Goal: Information Seeking & Learning: Learn about a topic

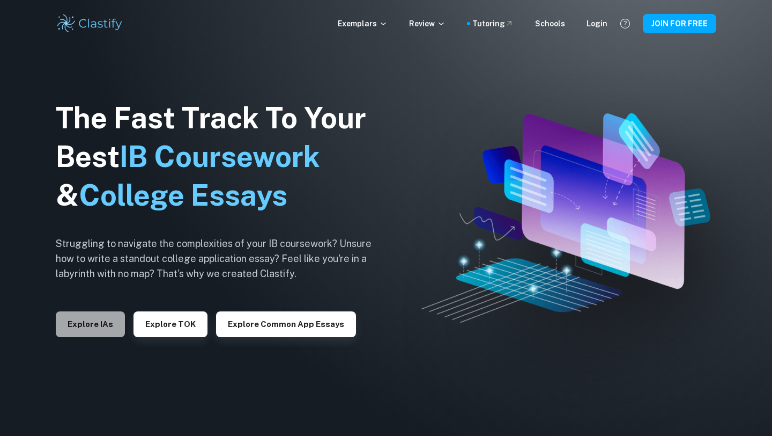
click at [106, 324] on button "Explore IAs" at bounding box center [90, 324] width 69 height 26
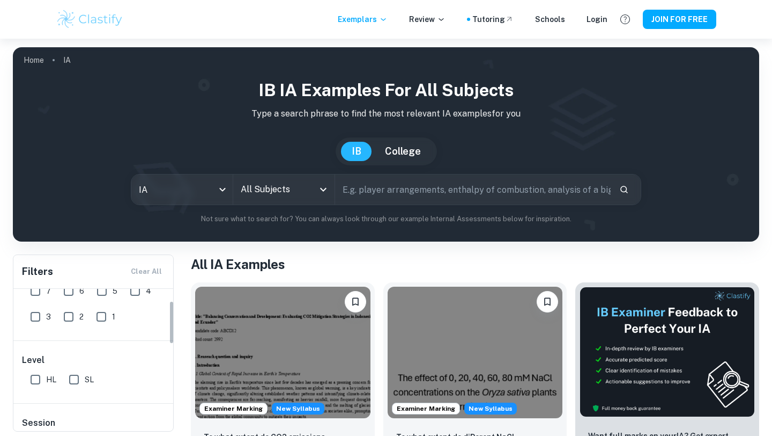
scroll to position [69, 0]
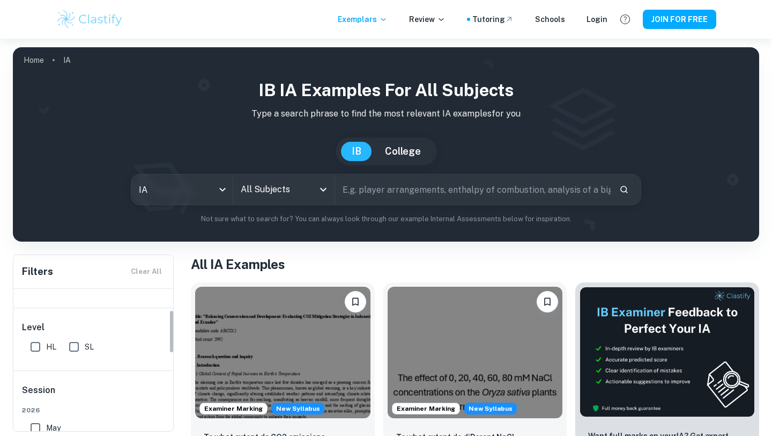
click at [36, 345] on input "HL" at bounding box center [35, 346] width 21 height 21
checkbox input "true"
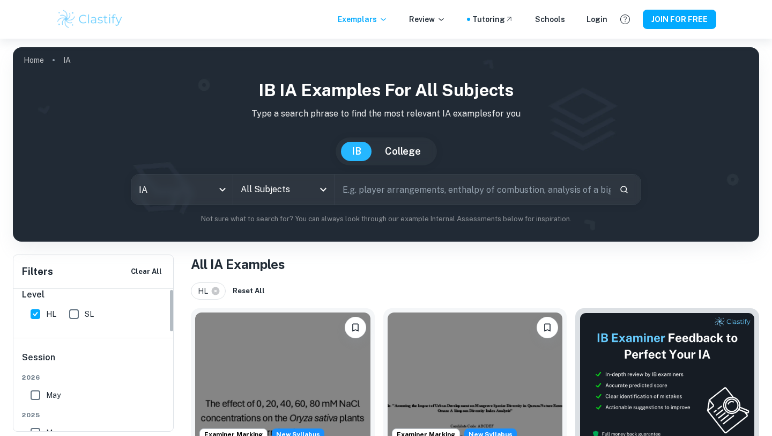
scroll to position [0, 0]
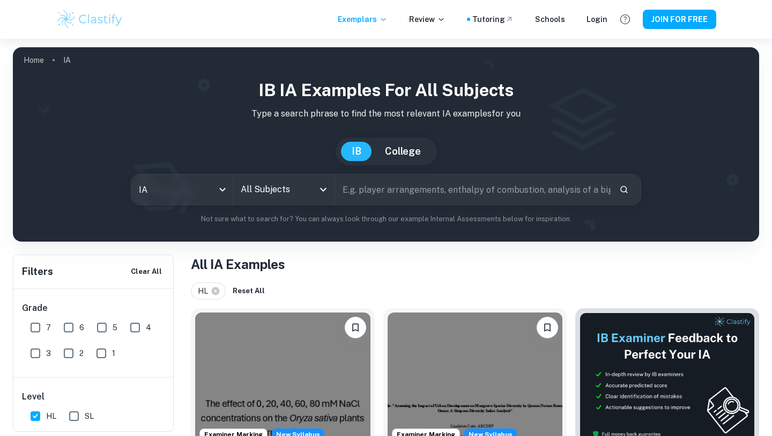
click at [305, 188] on input "All Subjects" at bounding box center [276, 189] width 76 height 20
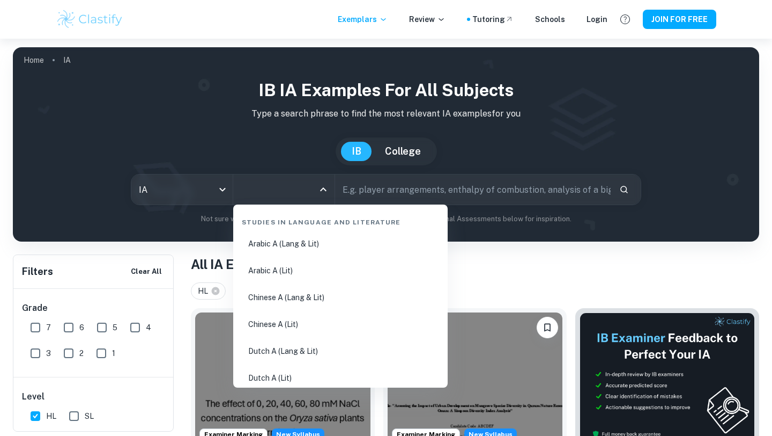
click at [319, 179] on div "All Subjects" at bounding box center [283, 189] width 101 height 30
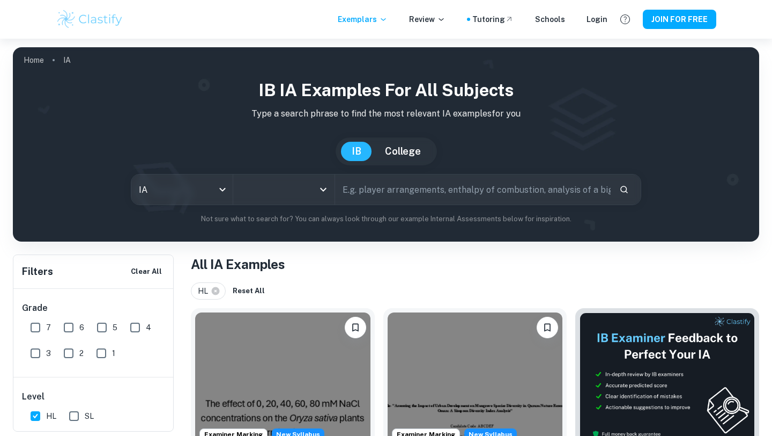
click at [319, 186] on icon "Open" at bounding box center [323, 189] width 13 height 13
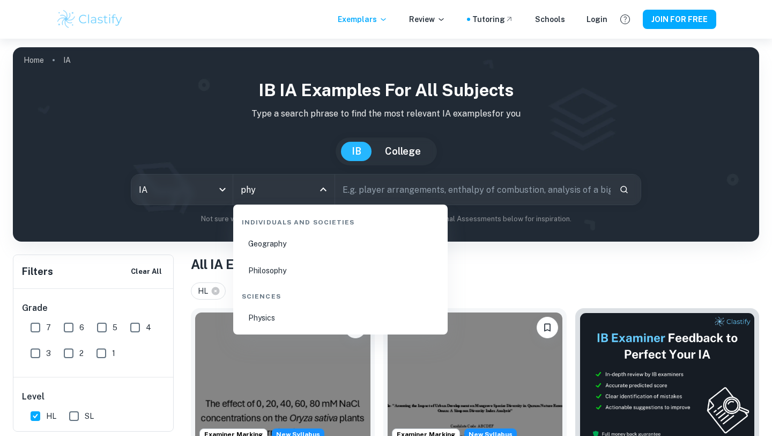
click at [263, 322] on li "Physics" at bounding box center [341, 317] width 206 height 25
type input "Physics"
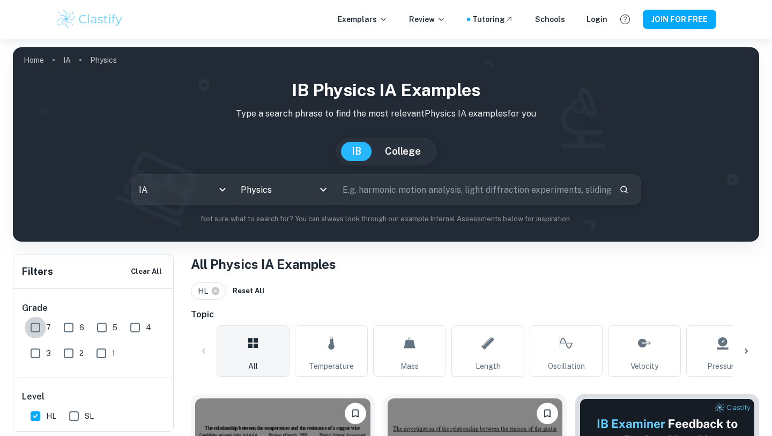
click at [40, 329] on input "7" at bounding box center [35, 326] width 21 height 21
checkbox input "true"
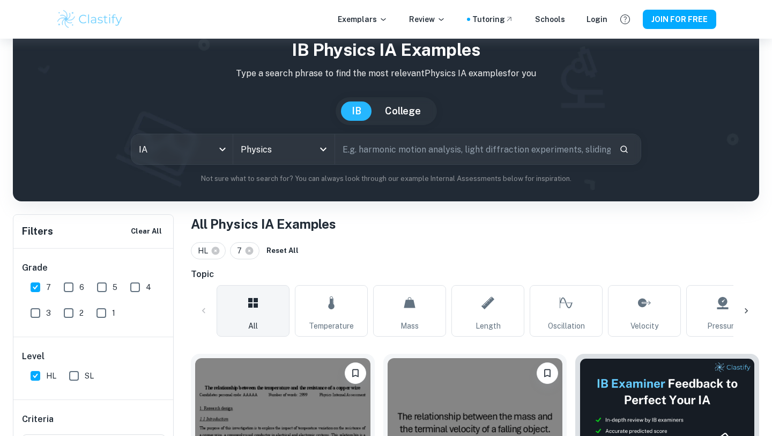
scroll to position [87, 0]
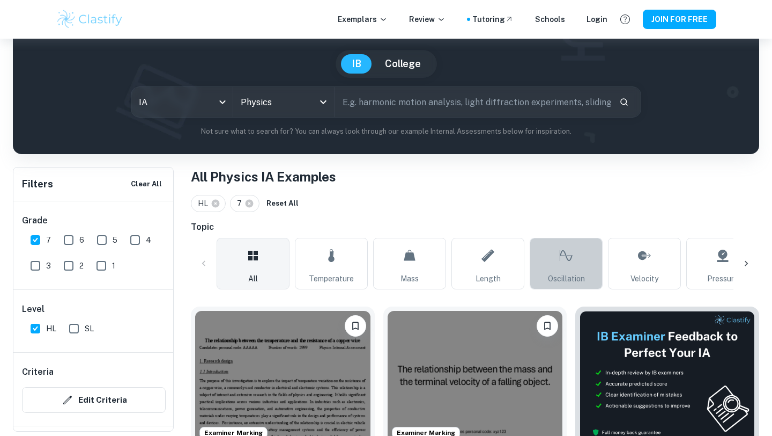
click at [571, 260] on icon at bounding box center [566, 255] width 13 height 26
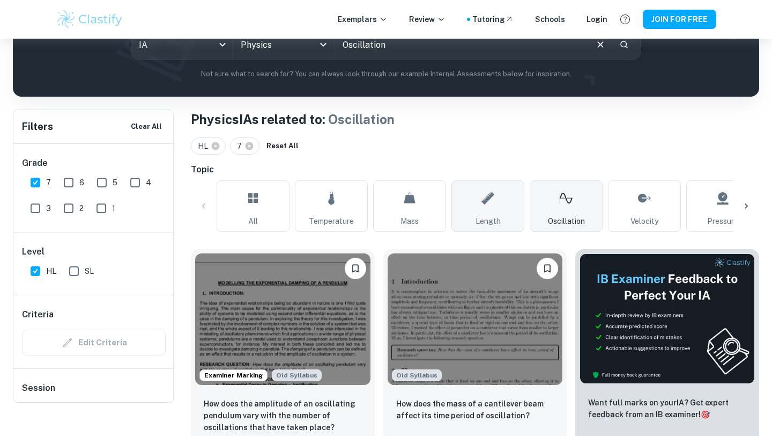
scroll to position [99, 0]
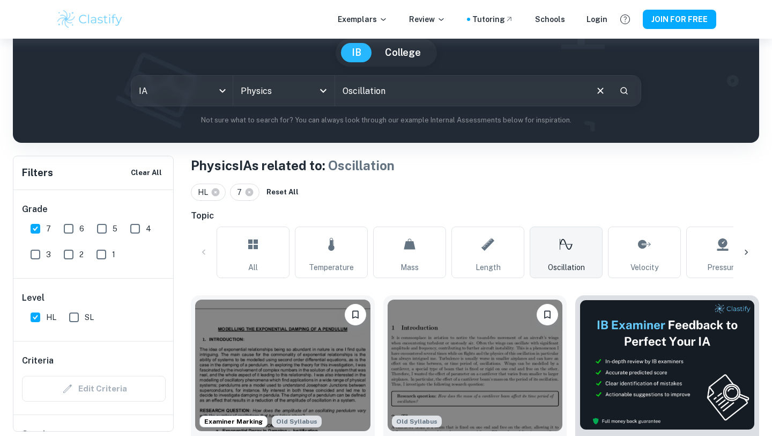
click at [491, 92] on input "Oscillation" at bounding box center [460, 91] width 251 height 30
click at [345, 90] on input "Oscillation" at bounding box center [460, 91] width 251 height 30
type input "Thickness and Oscillation"
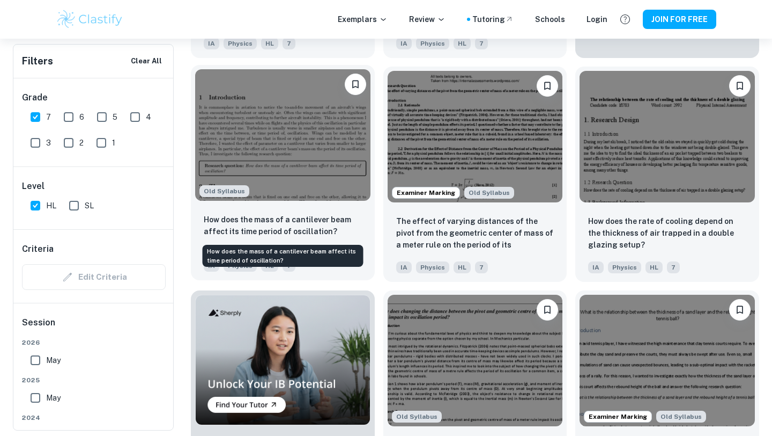
scroll to position [563, 0]
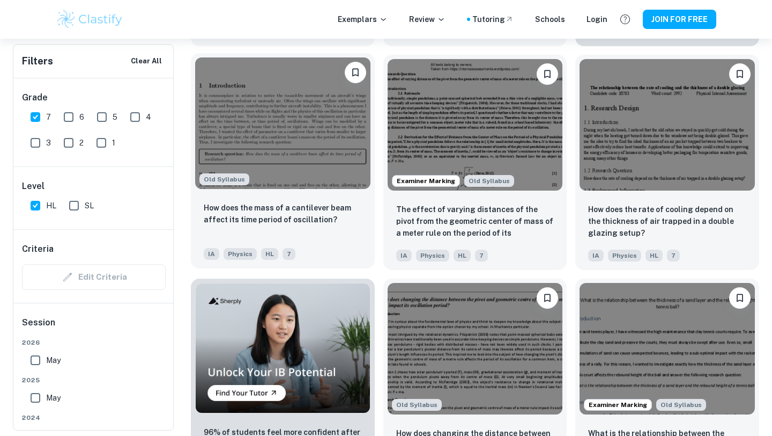
click at [322, 173] on img at bounding box center [282, 122] width 175 height 131
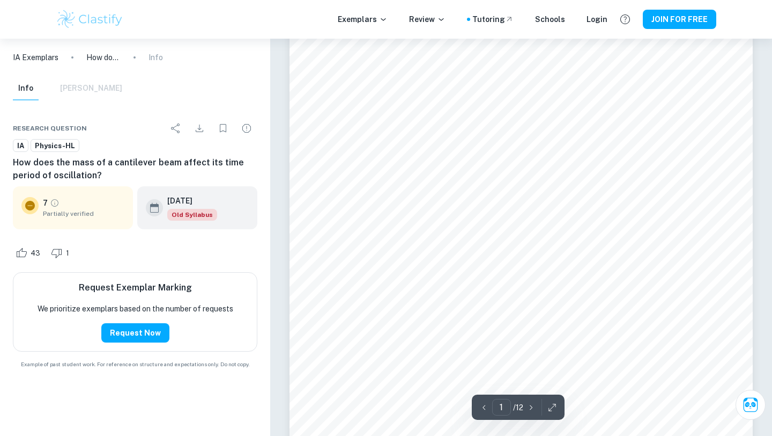
scroll to position [169, 0]
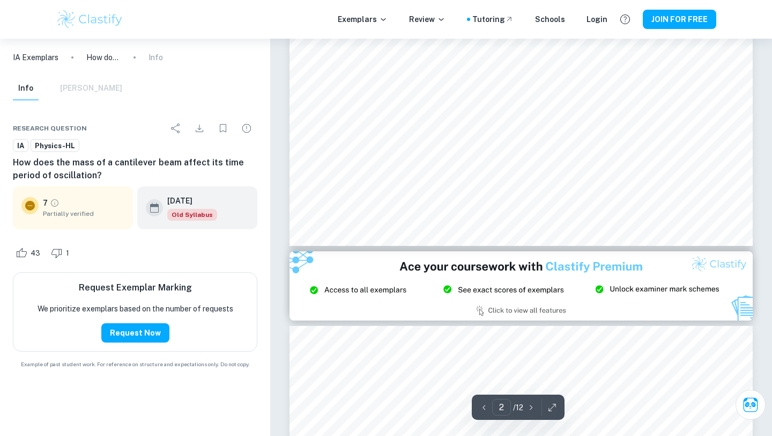
type input "3"
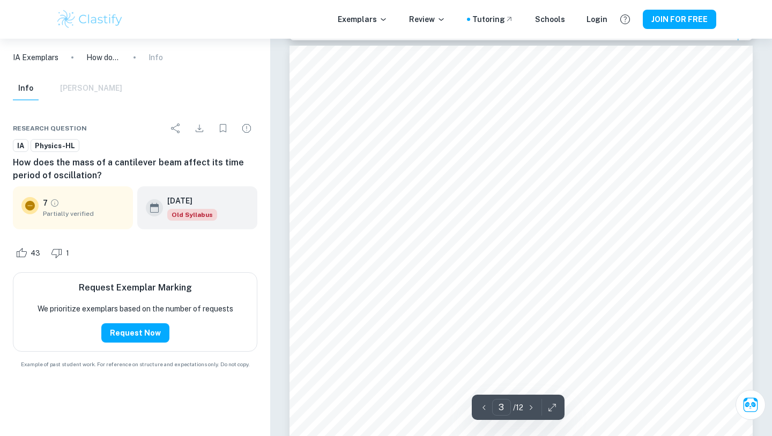
scroll to position [1457, 0]
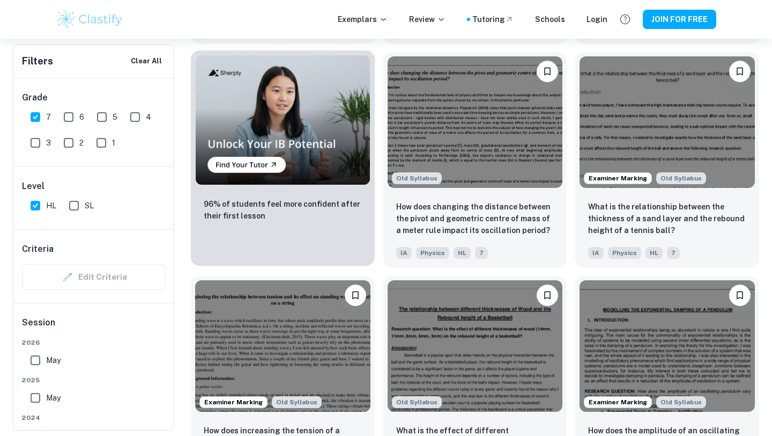
scroll to position [790, 0]
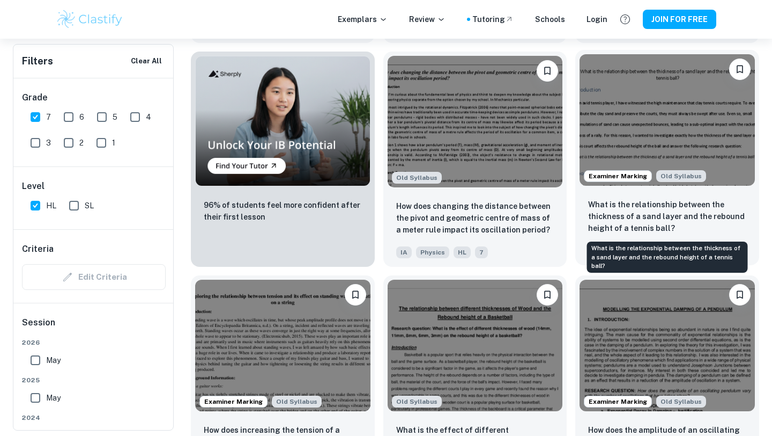
click at [639, 214] on p "What is the relationship between the thickness of a sand layer and the rebound …" at bounding box center [667, 215] width 158 height 35
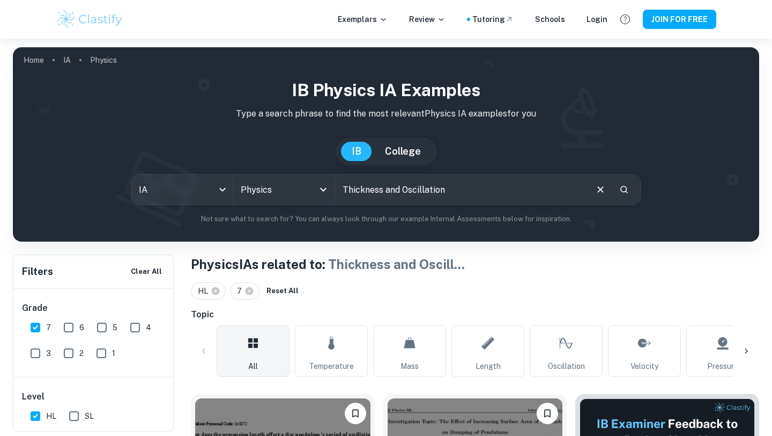
drag, startPoint x: 402, startPoint y: 191, endPoint x: 340, endPoint y: 192, distance: 62.8
click at [340, 192] on input "Thickness and Oscillation" at bounding box center [460, 189] width 251 height 30
type input "Oscillation"
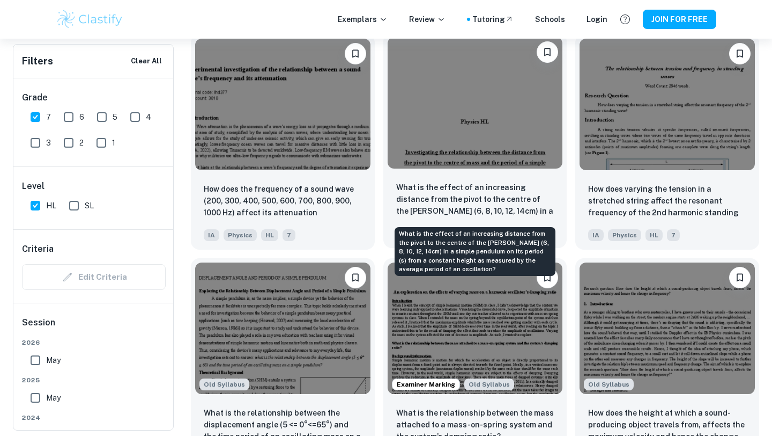
scroll to position [1258, 0]
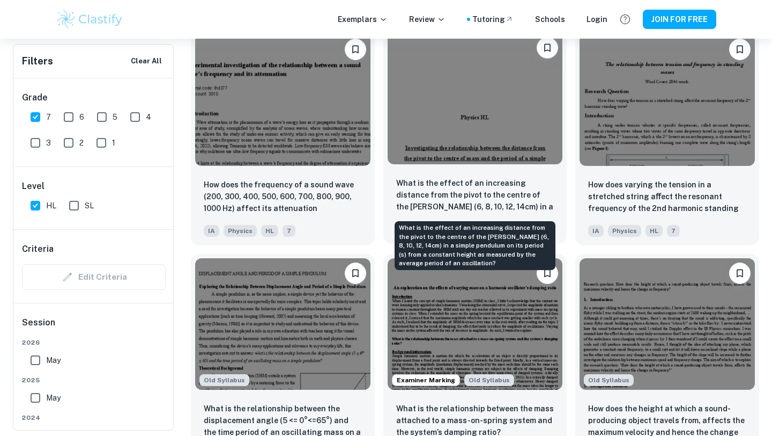
click at [494, 205] on p "What is the effect of an increasing distance from the pivot to the centre of th…" at bounding box center [475, 195] width 158 height 36
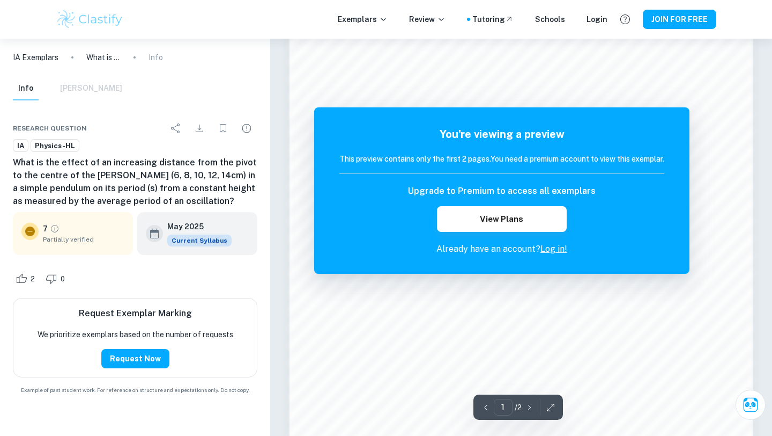
scroll to position [847, 0]
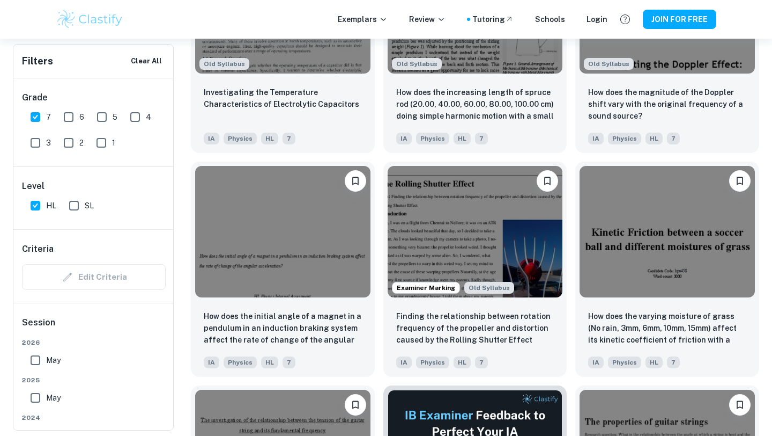
scroll to position [2632, 0]
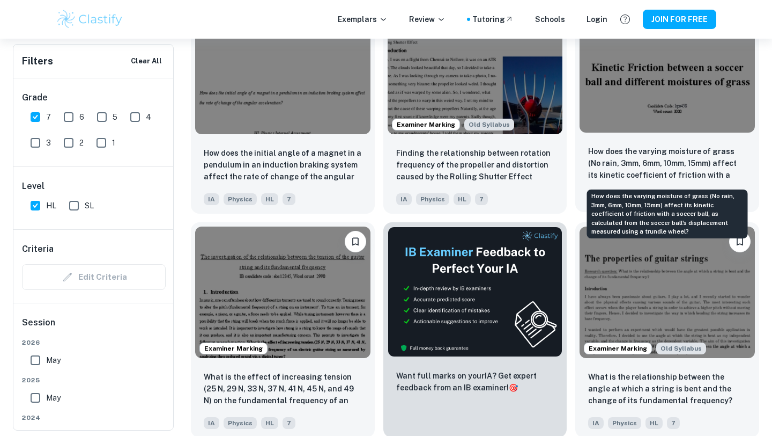
click at [701, 154] on p "How does the varying moisture of grass (No rain, 3mm, 6mm, 10mm, 15mm) affect i…" at bounding box center [667, 163] width 158 height 36
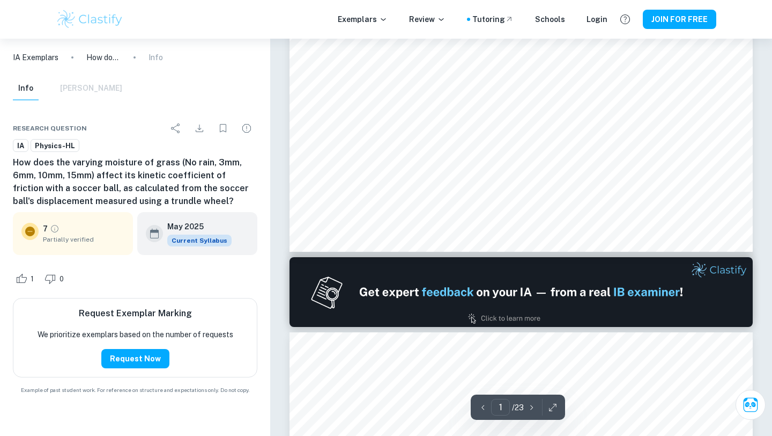
type input "3"
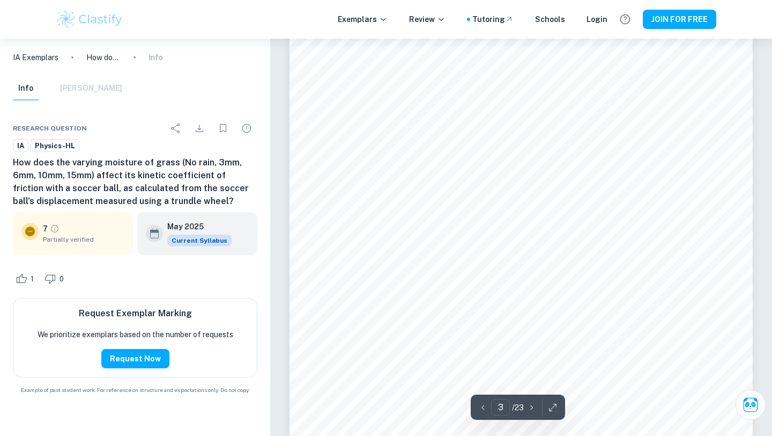
scroll to position [1563, 0]
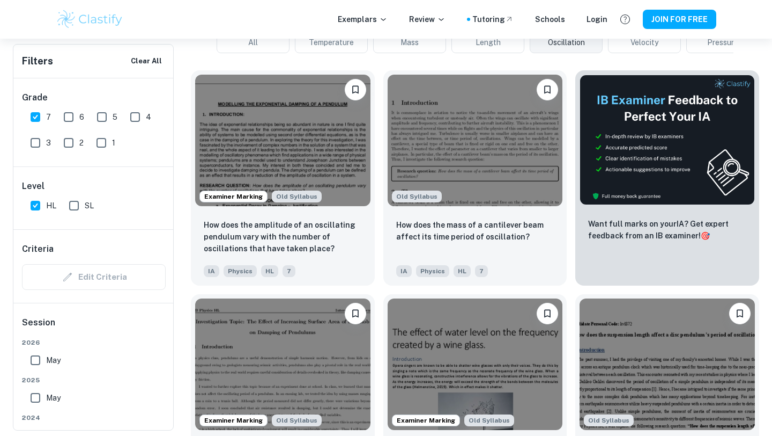
scroll to position [335, 0]
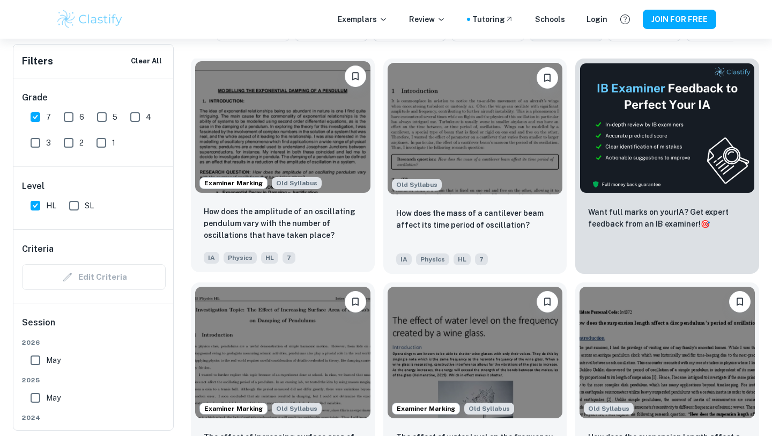
click at [352, 223] on p "How does the amplitude of an oscillating pendulum vary with the number of oscil…" at bounding box center [283, 222] width 158 height 35
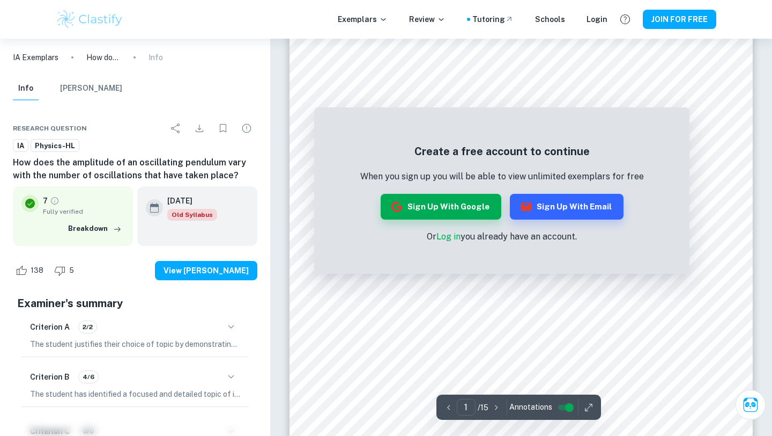
scroll to position [197, 0]
click at [600, 286] on div at bounding box center [592, 303] width 201 height 34
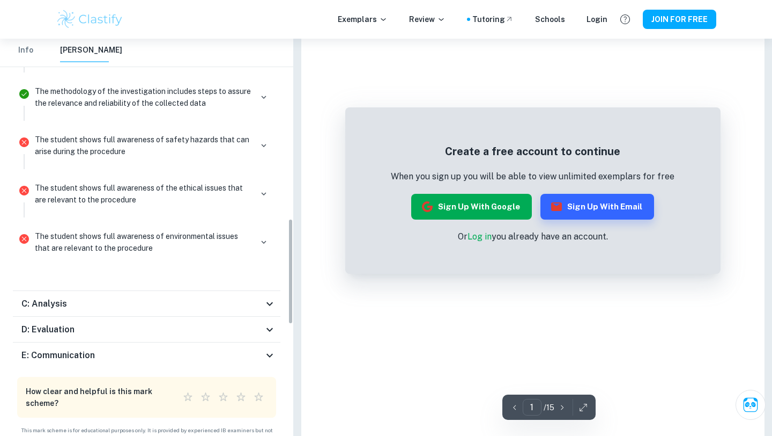
scroll to position [673, 0]
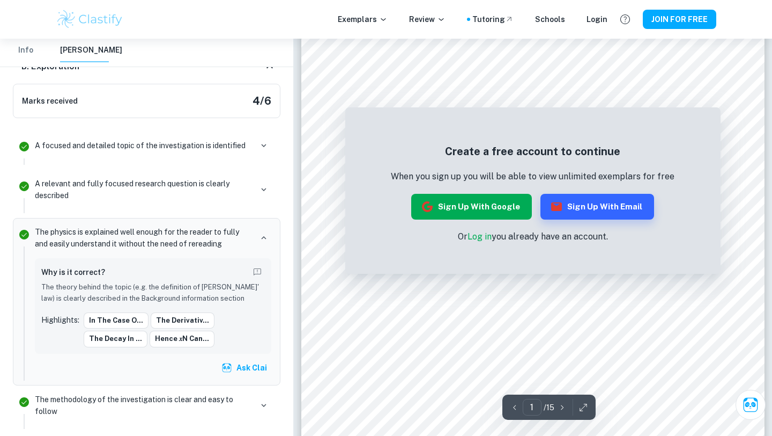
click at [499, 209] on button "Sign up with Google" at bounding box center [471, 207] width 121 height 26
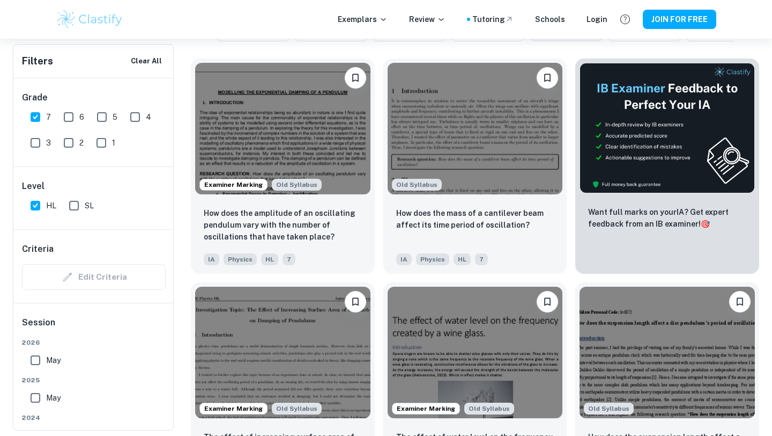
scroll to position [462, 0]
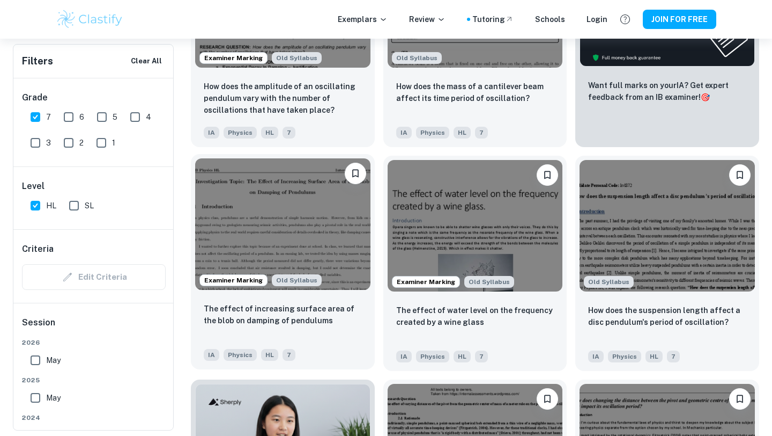
click at [286, 246] on img at bounding box center [282, 223] width 175 height 131
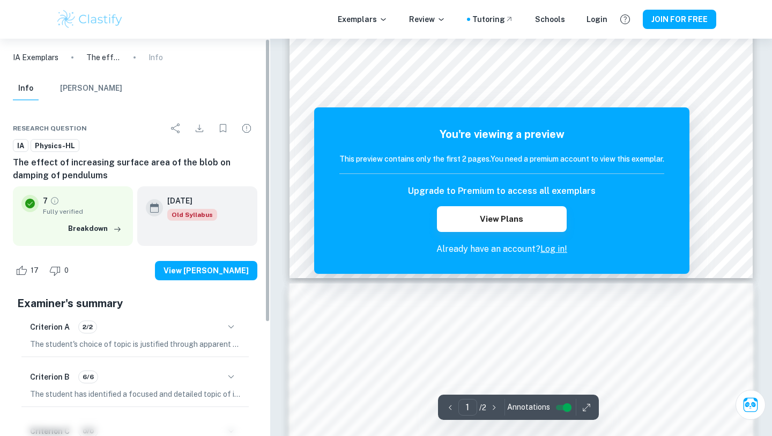
scroll to position [629, 0]
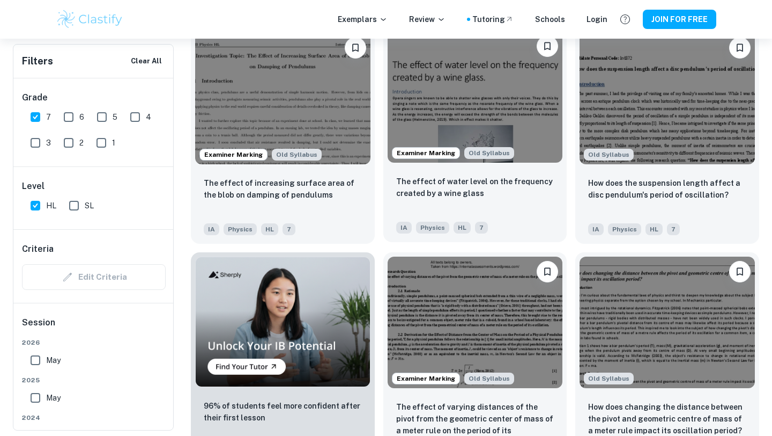
scroll to position [646, 0]
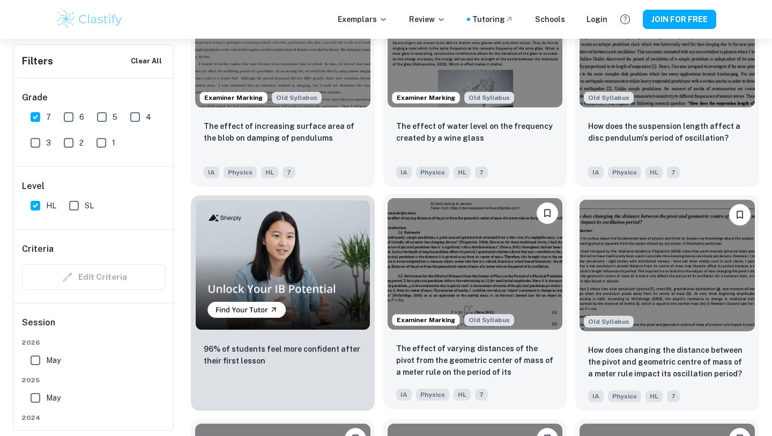
click at [499, 279] on img at bounding box center [475, 263] width 175 height 131
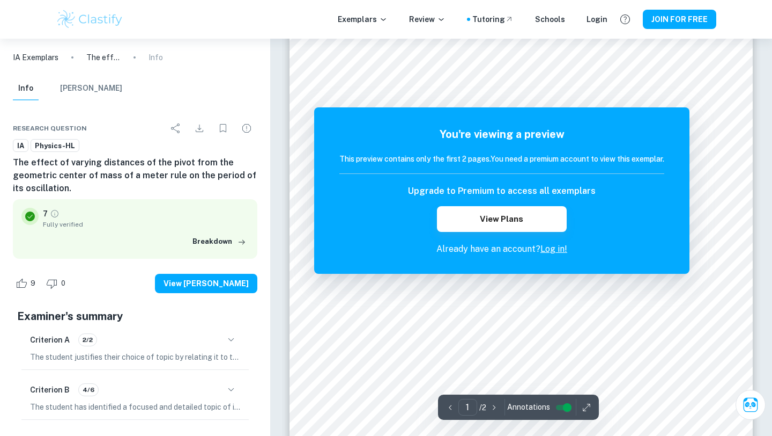
scroll to position [169, 0]
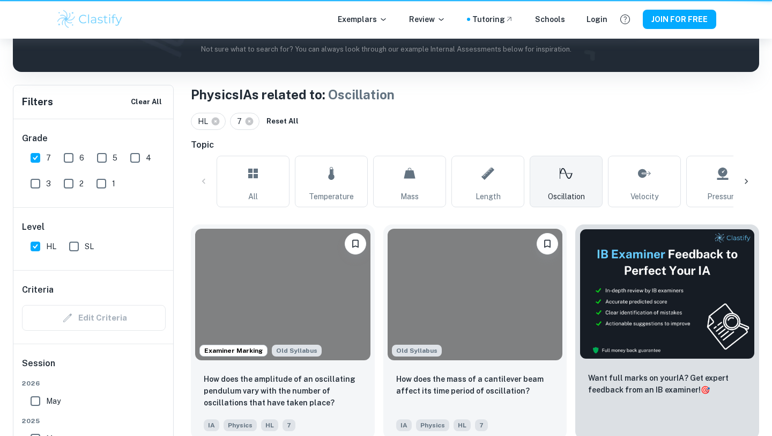
scroll to position [646, 0]
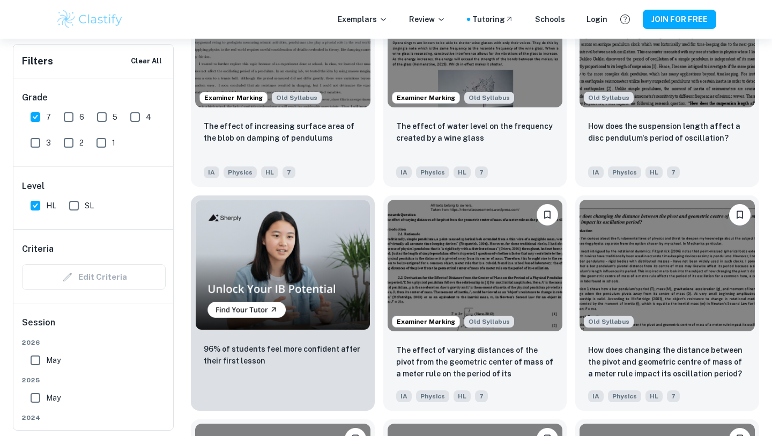
click at [69, 112] on input "6" at bounding box center [68, 116] width 21 height 21
checkbox input "true"
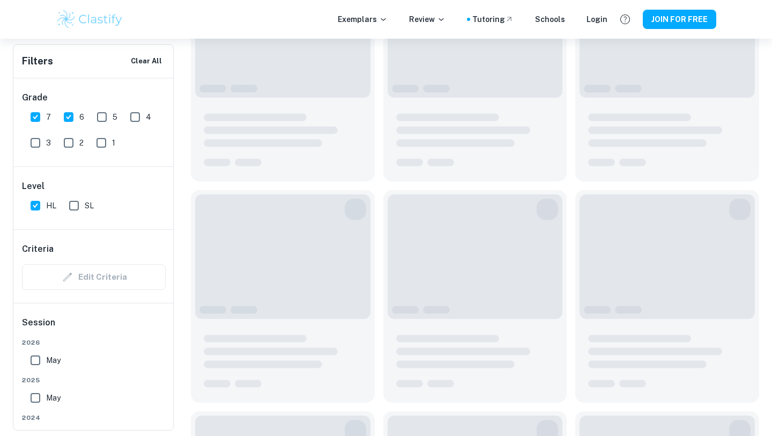
click at [99, 118] on input "5" at bounding box center [101, 116] width 21 height 21
checkbox input "true"
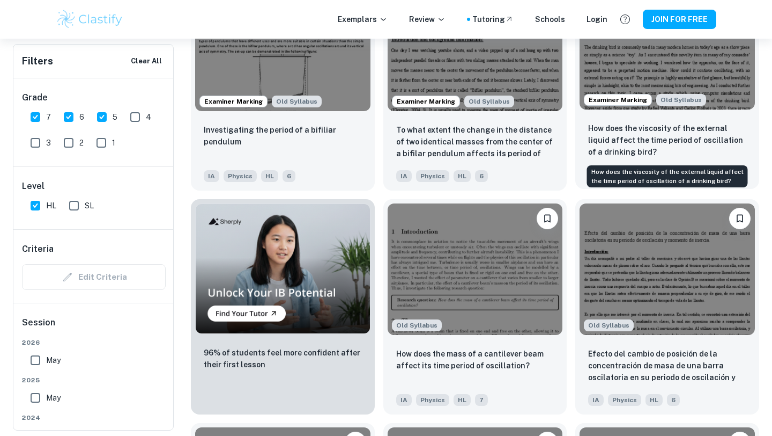
scroll to position [651, 0]
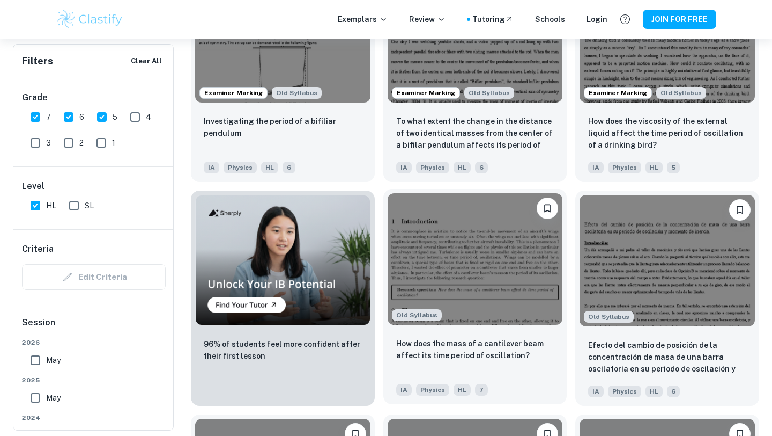
click at [543, 281] on img at bounding box center [475, 258] width 175 height 131
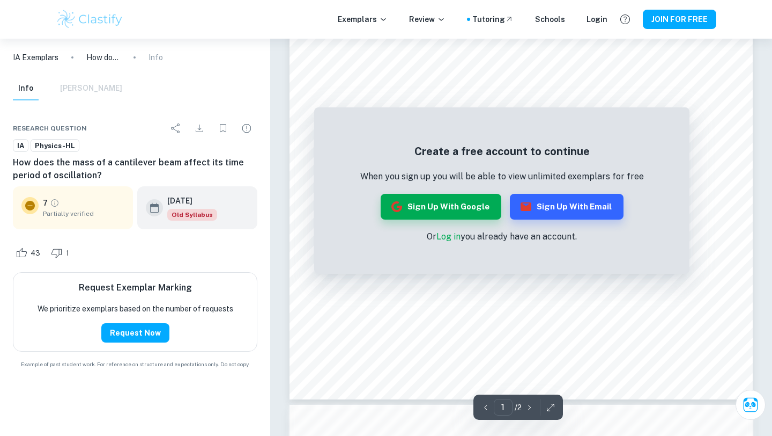
scroll to position [253, 0]
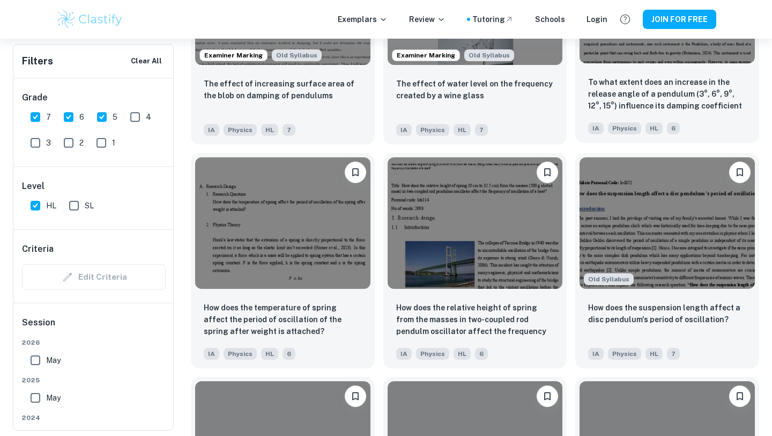
scroll to position [1147, 0]
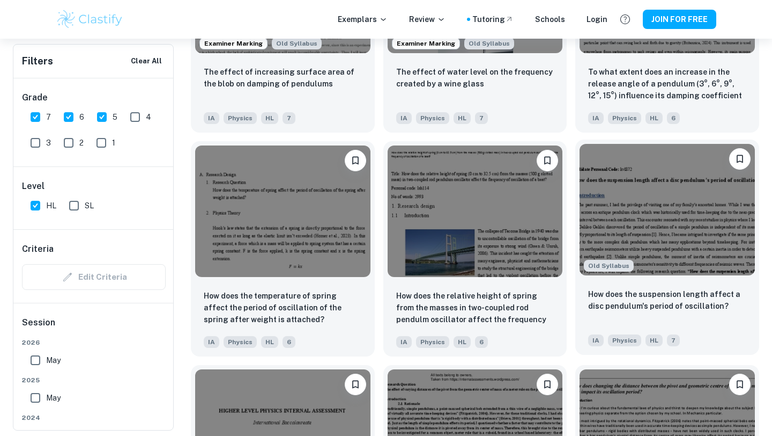
click at [649, 286] on div "How does the suspension length affect a disc pendulum's period of oscillation? …" at bounding box center [668, 316] width 184 height 75
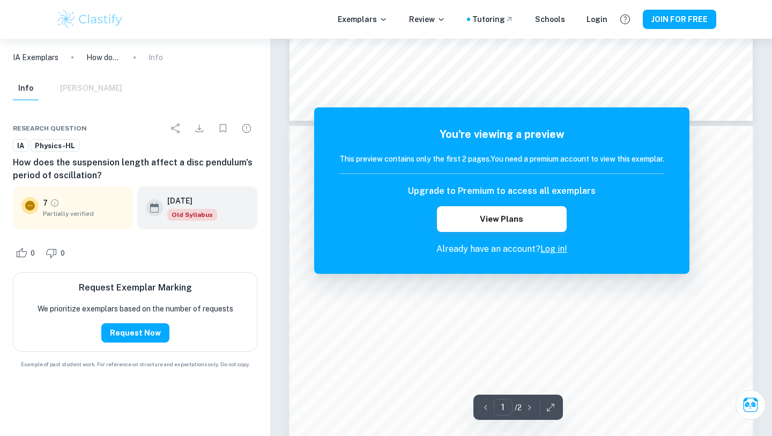
scroll to position [521, 0]
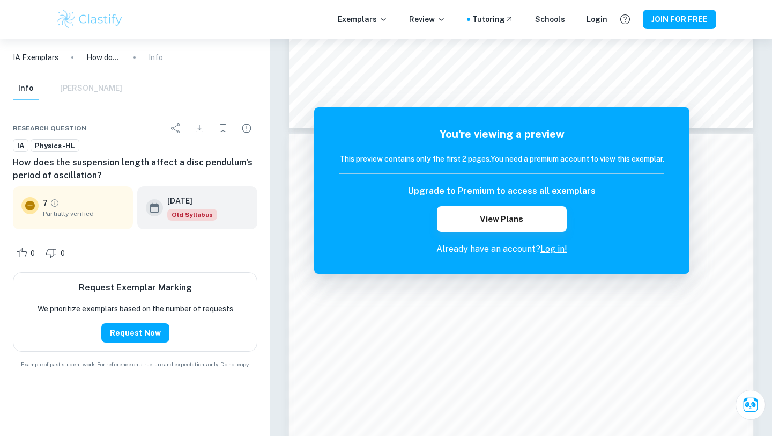
click at [554, 249] on link "Log in!" at bounding box center [554, 249] width 27 height 10
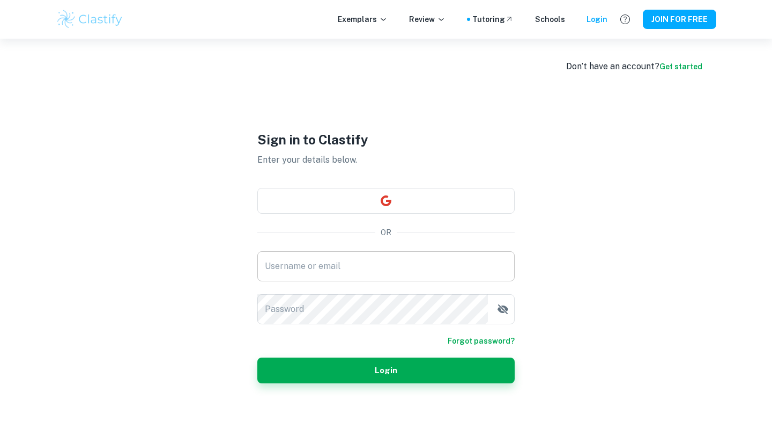
click at [411, 258] on input "Username or email" at bounding box center [385, 266] width 257 height 30
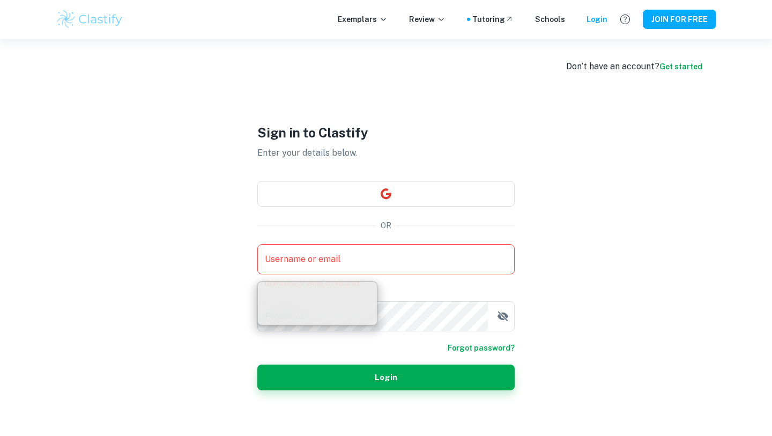
click at [474, 114] on div "Sign in to Clastify Enter your details below. OR Username or email Username or …" at bounding box center [385, 257] width 257 height 436
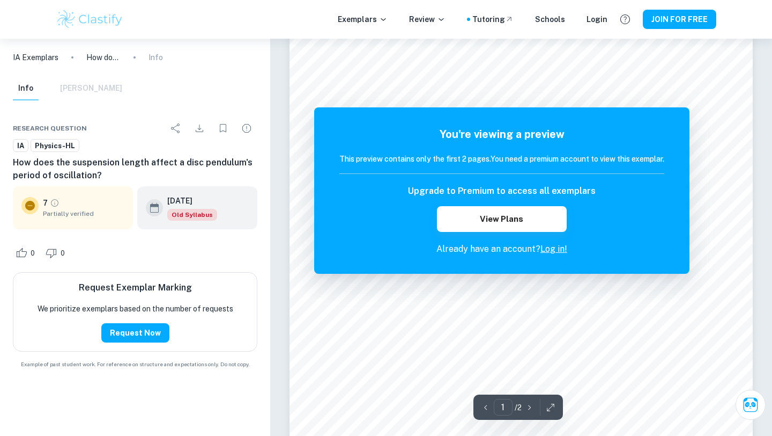
scroll to position [138, 0]
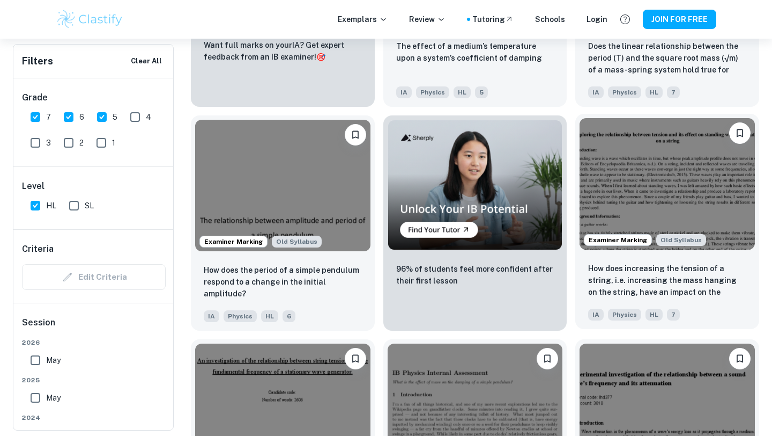
scroll to position [1845, 0]
